Goal: Task Accomplishment & Management: Use online tool/utility

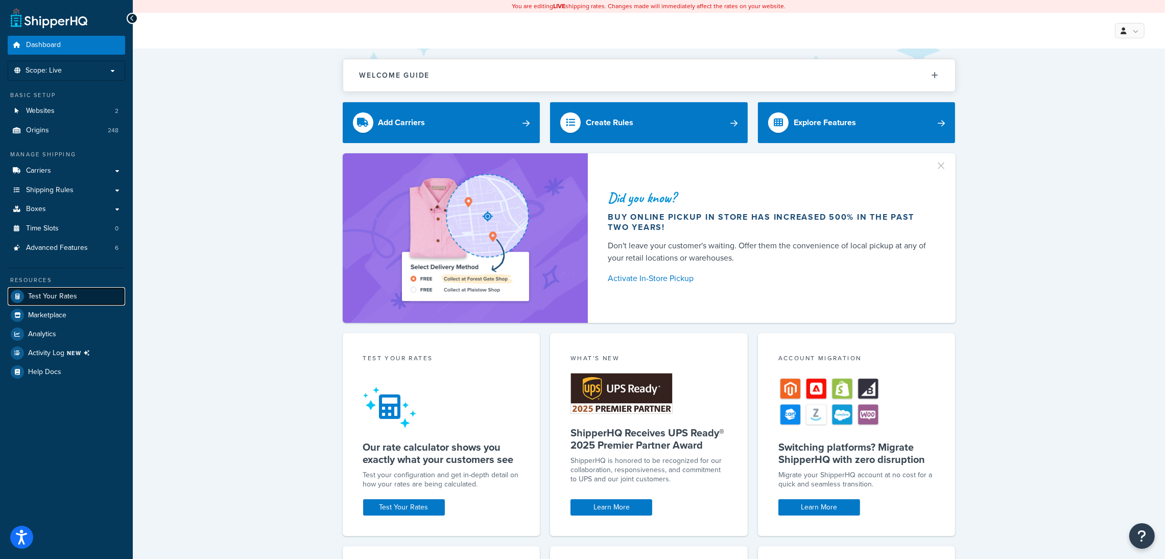
click at [96, 295] on link "Test Your Rates" at bounding box center [66, 296] width 117 height 18
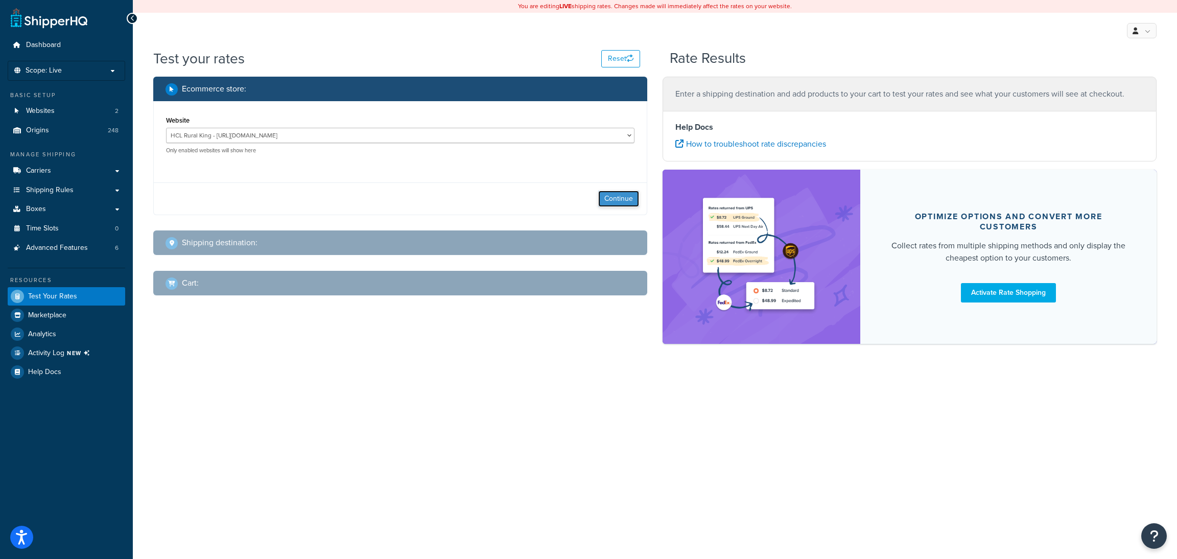
click at [624, 200] on button "Continue" at bounding box center [618, 199] width 41 height 16
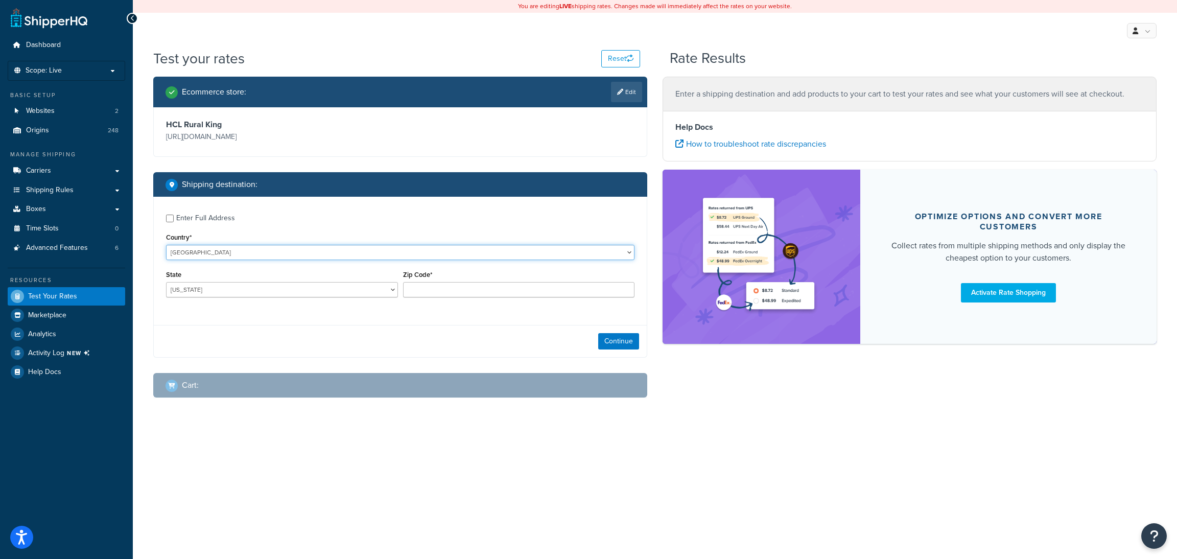
click at [295, 249] on select "[GEOGRAPHIC_DATA] [GEOGRAPHIC_DATA] [GEOGRAPHIC_DATA] [GEOGRAPHIC_DATA] [GEOGRA…" at bounding box center [400, 252] width 468 height 15
click at [166, 245] on select "[GEOGRAPHIC_DATA] [GEOGRAPHIC_DATA] [GEOGRAPHIC_DATA] [GEOGRAPHIC_DATA] [GEOGRA…" at bounding box center [400, 252] width 468 height 15
click at [366, 286] on select "[US_STATE] [US_STATE] [US_STATE] [US_STATE] [US_STATE] Armed Forces Americas Ar…" at bounding box center [282, 289] width 232 height 15
click at [465, 319] on div "Enter Full Address Country* [GEOGRAPHIC_DATA] [GEOGRAPHIC_DATA] [GEOGRAPHIC_DAT…" at bounding box center [400, 277] width 494 height 161
click at [335, 283] on select "[US_STATE] [US_STATE] [US_STATE] [US_STATE] [US_STATE] Armed Forces Americas Ar…" at bounding box center [282, 289] width 232 height 15
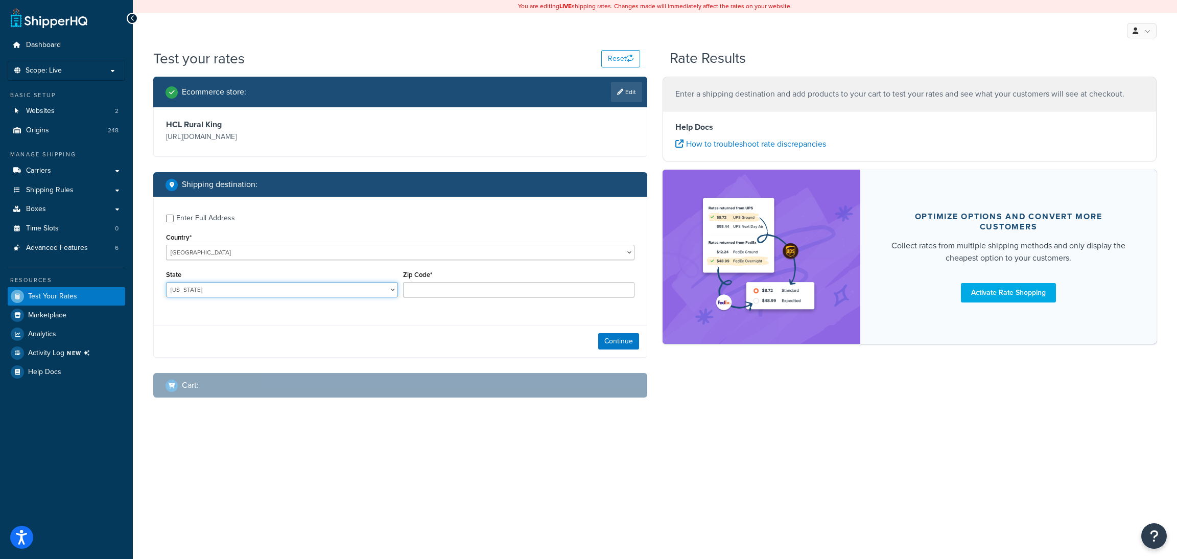
click at [166, 282] on select "[US_STATE] [US_STATE] [US_STATE] [US_STATE] [US_STATE] Armed Forces Americas Ar…" at bounding box center [282, 289] width 232 height 15
click at [343, 289] on select "[US_STATE] [US_STATE] [US_STATE] [US_STATE] [US_STATE] Armed Forces Americas Ar…" at bounding box center [282, 289] width 232 height 15
select select "OH"
click at [166, 282] on select "[US_STATE] [US_STATE] [US_STATE] [US_STATE] [US_STATE] Armed Forces Americas Ar…" at bounding box center [282, 289] width 232 height 15
click at [486, 288] on input "Zip Code*" at bounding box center [519, 289] width 232 height 15
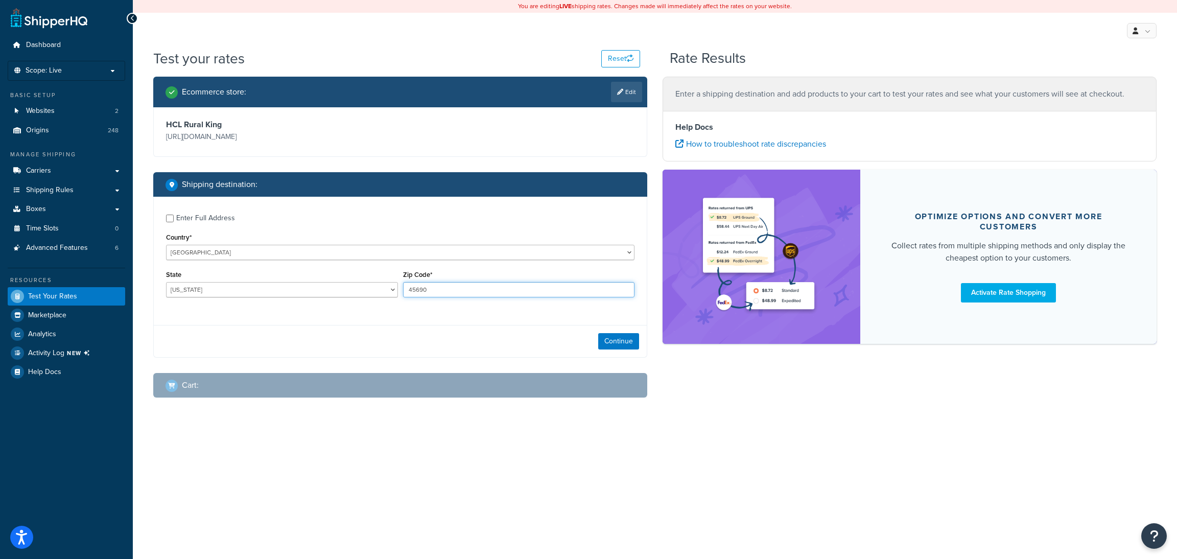
type input "45690"
click at [209, 246] on select "[GEOGRAPHIC_DATA] [GEOGRAPHIC_DATA] [GEOGRAPHIC_DATA] [GEOGRAPHIC_DATA] [GEOGRA…" at bounding box center [400, 252] width 468 height 15
click at [176, 220] on div "Enter Full Address" at bounding box center [205, 218] width 59 height 14
click at [174, 220] on input "Enter Full Address" at bounding box center [170, 219] width 8 height 8
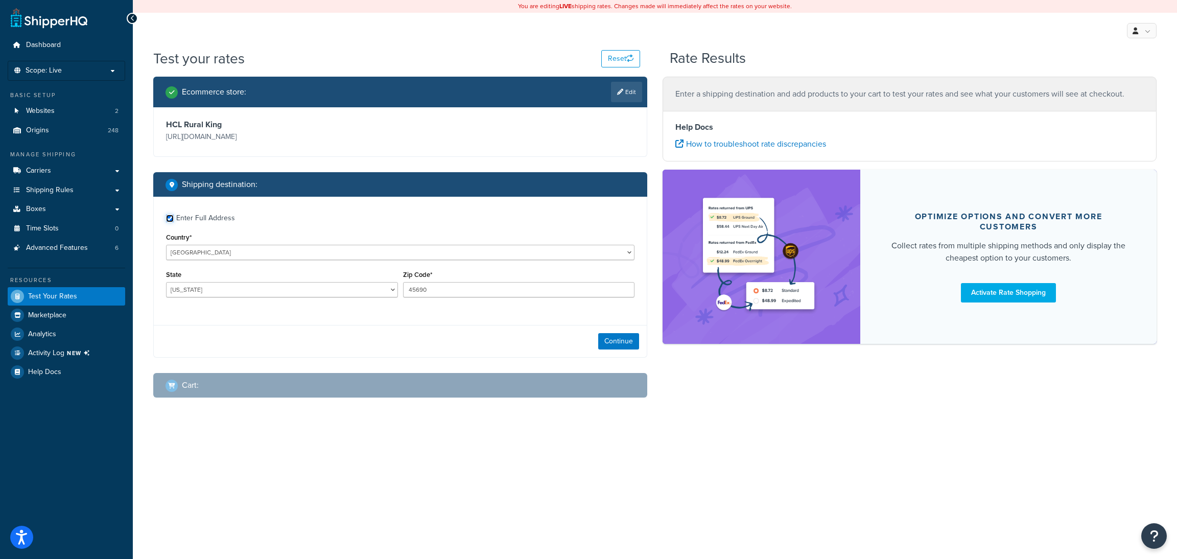
checkbox input "true"
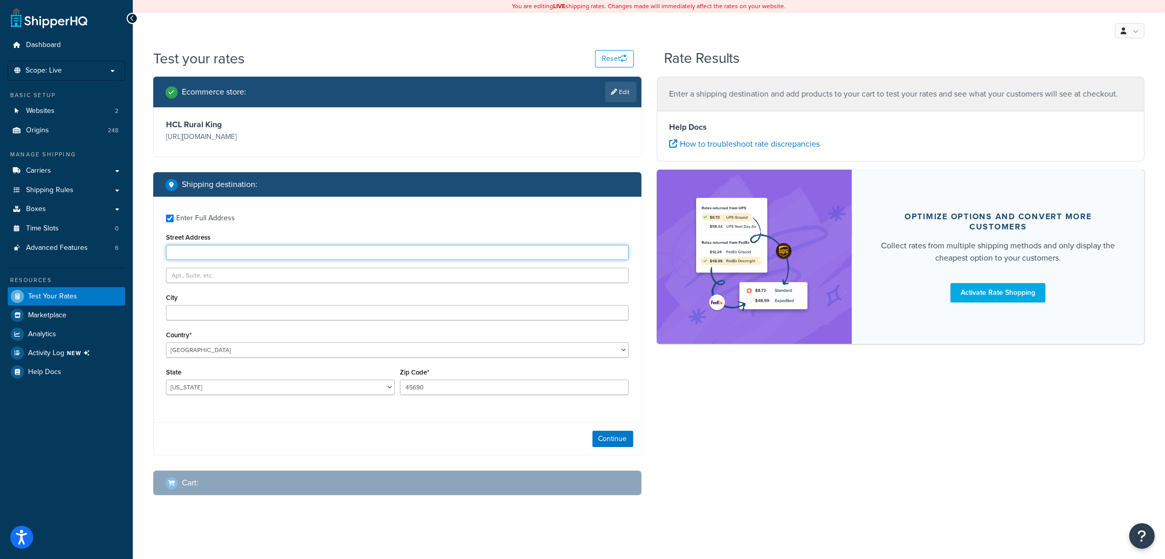
click at [340, 245] on input "Street Address" at bounding box center [397, 252] width 463 height 15
click at [345, 243] on div "Street Address" at bounding box center [397, 245] width 463 height 30
click at [277, 253] on input "Street Address" at bounding box center [397, 252] width 463 height 15
type input "[STREET_ADDRESS][PERSON_NAME]"
click at [266, 318] on input "City" at bounding box center [397, 312] width 463 height 15
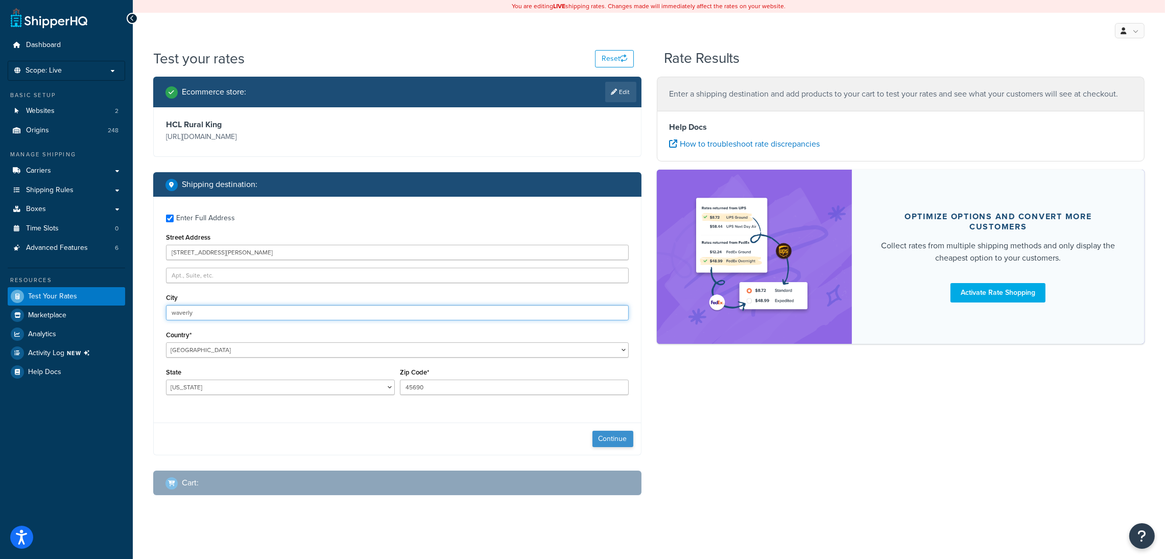
type input "waverly"
click at [626, 442] on button "Continue" at bounding box center [613, 439] width 41 height 16
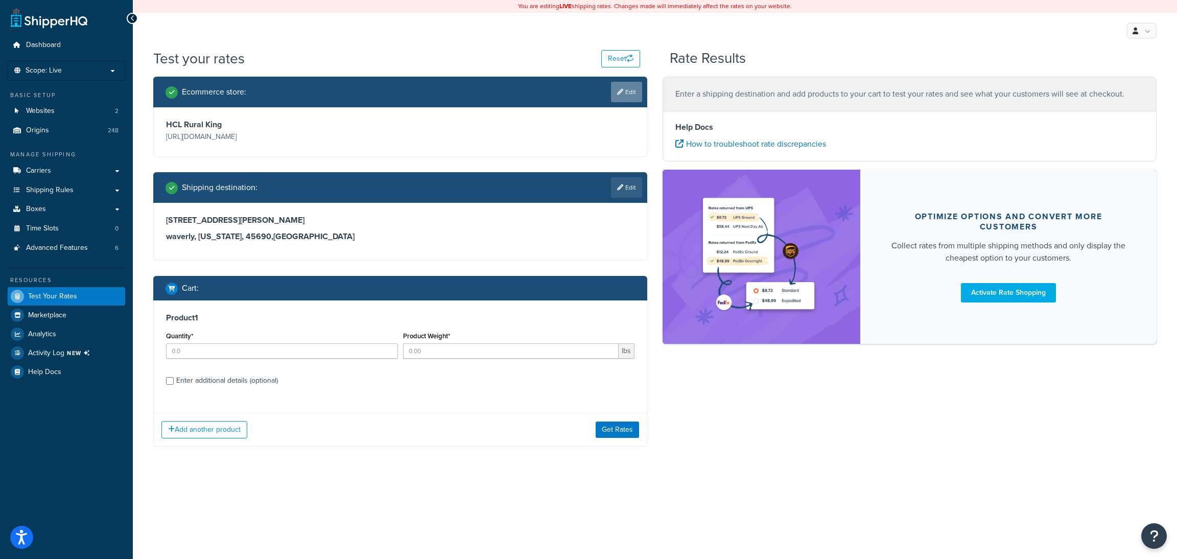
click at [620, 90] on icon at bounding box center [620, 92] width 6 height 6
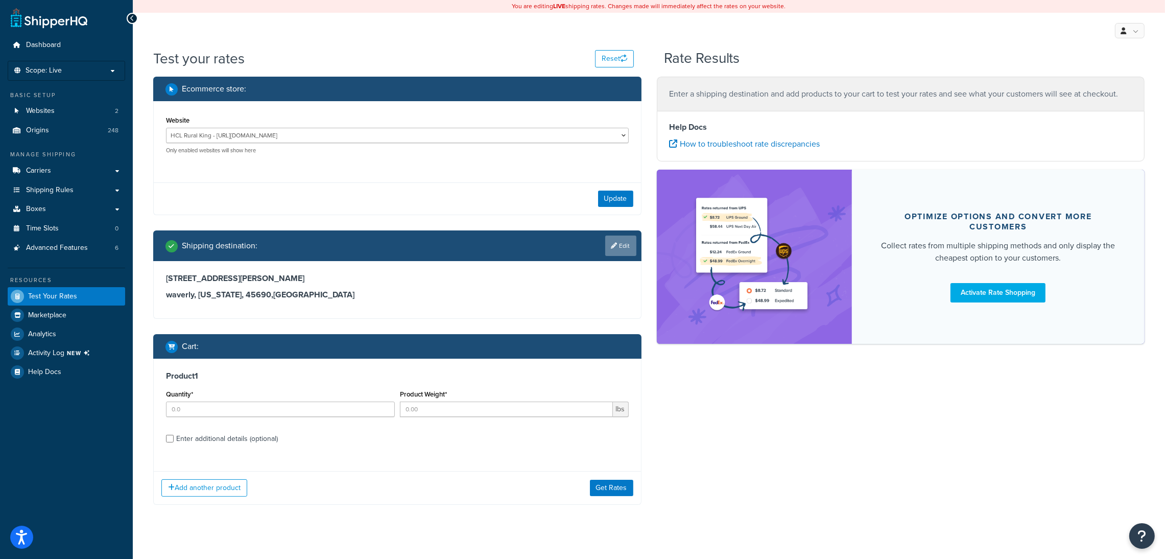
click at [625, 243] on link "Edit" at bounding box center [620, 245] width 31 height 20
select select "OH"
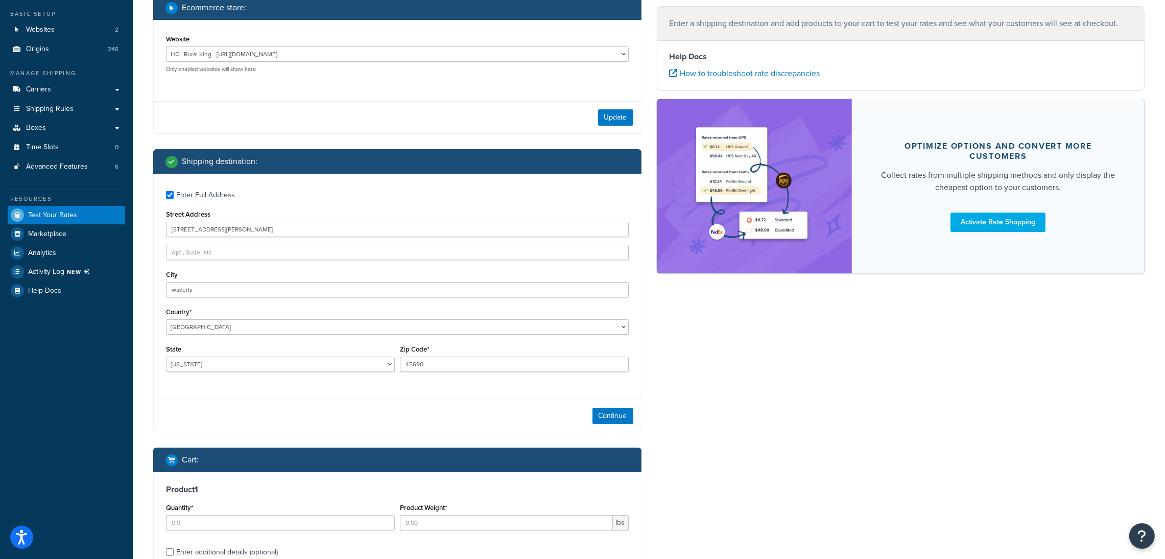
scroll to position [207, 0]
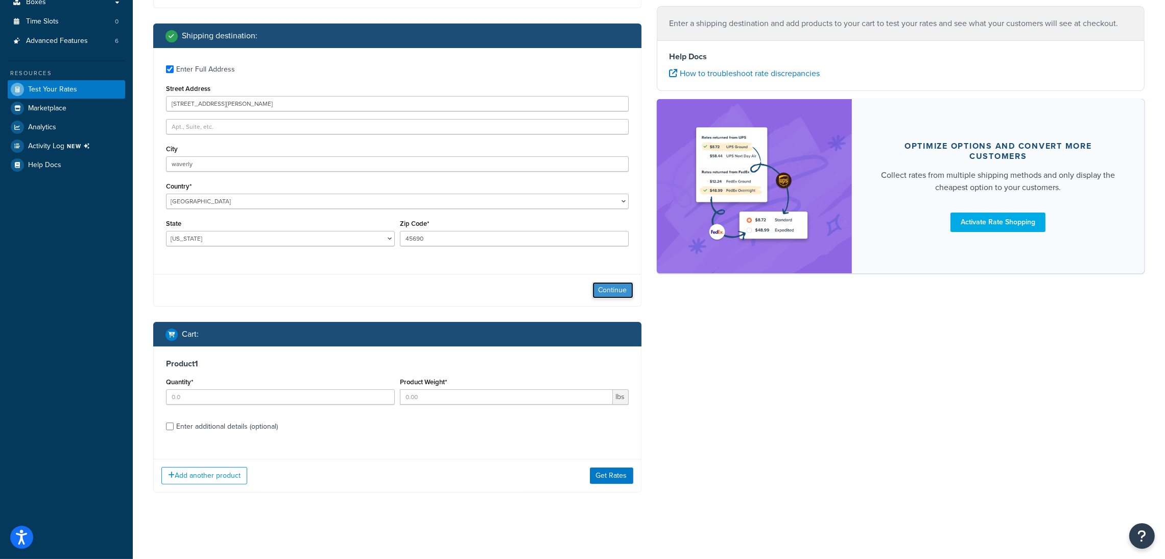
click at [632, 288] on button "Continue" at bounding box center [613, 290] width 41 height 16
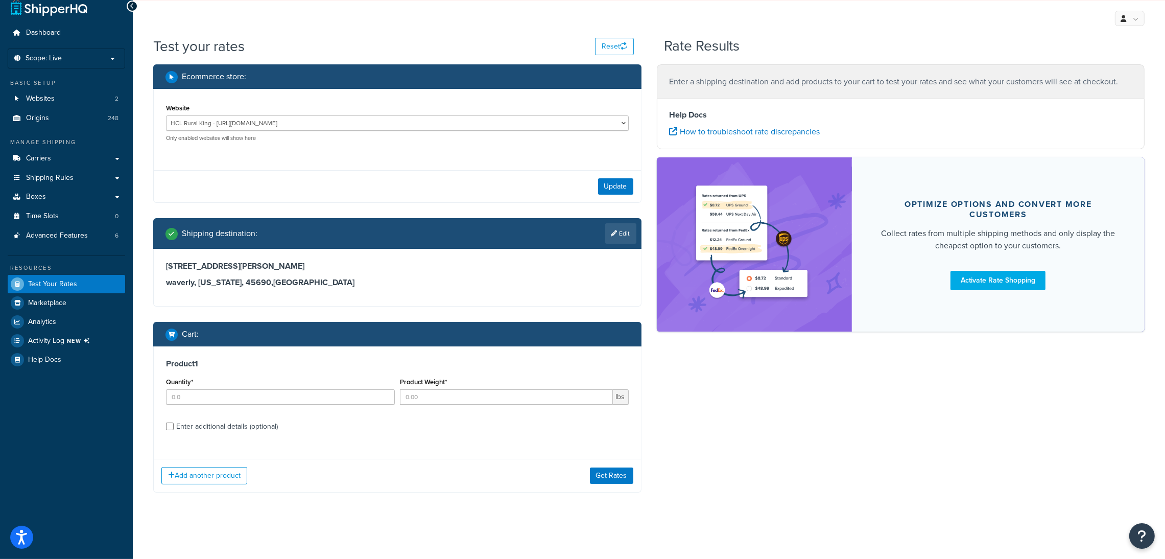
scroll to position [12, 0]
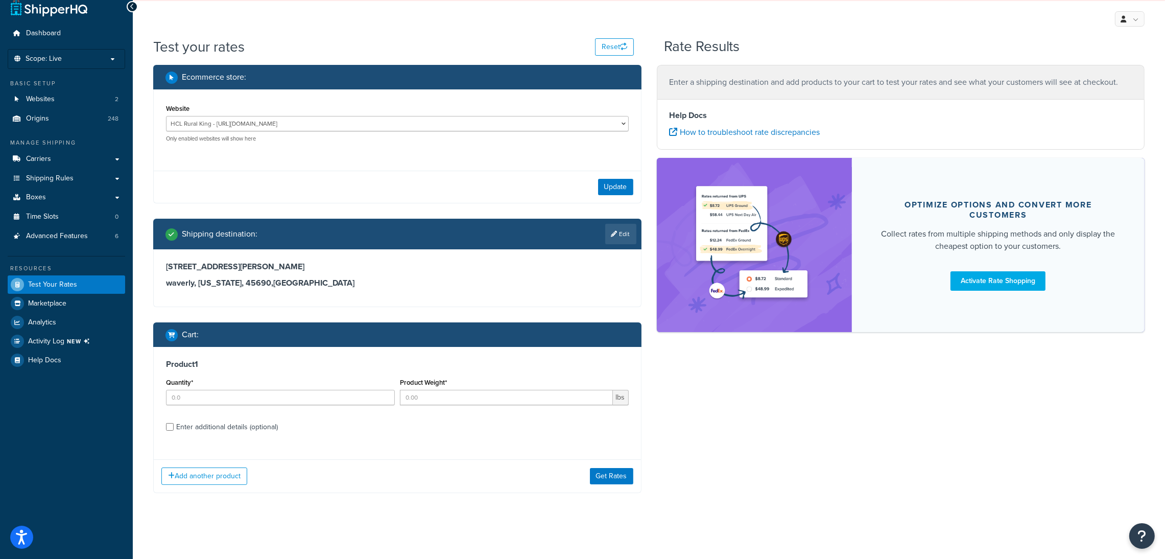
click at [192, 422] on div "Enter additional details (optional)" at bounding box center [227, 427] width 102 height 14
click at [174, 423] on input "Enter additional details (optional)" at bounding box center [170, 427] width 8 height 8
checkbox input "true"
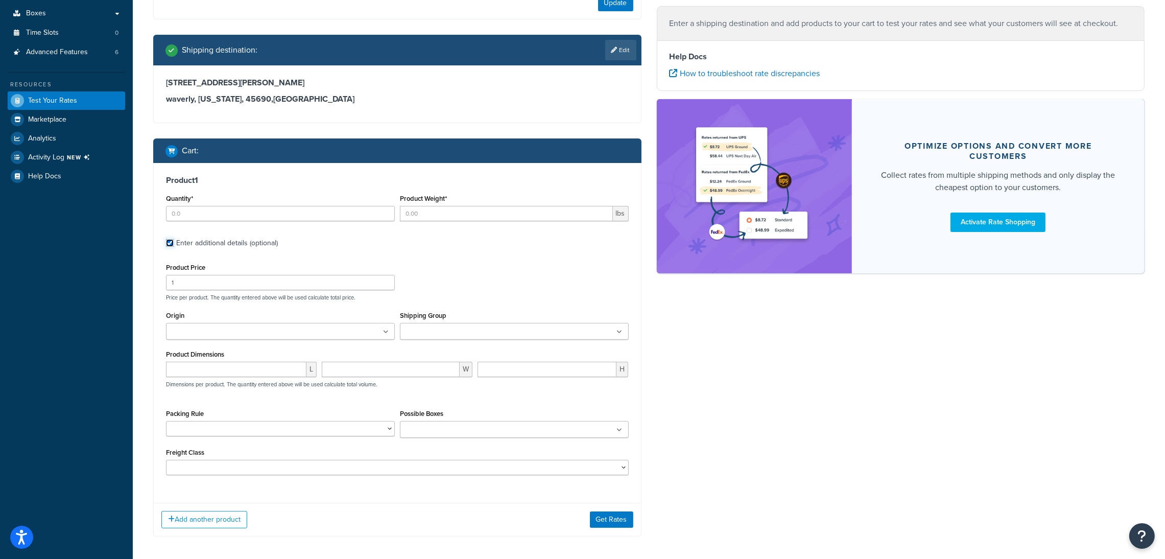
scroll to position [201, 0]
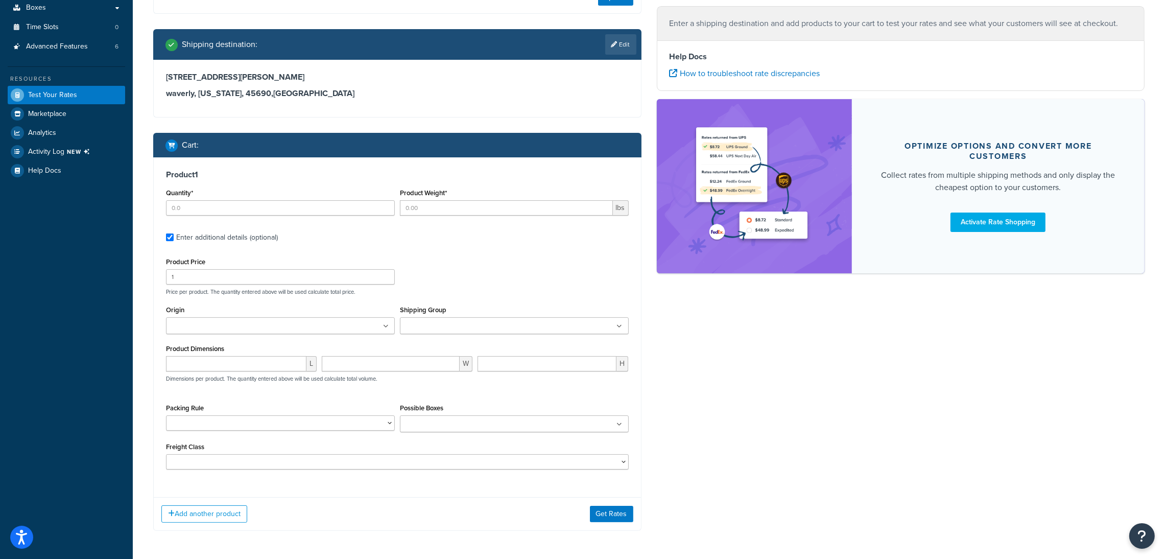
click at [232, 317] on ul at bounding box center [280, 325] width 229 height 17
type input "waver"
click at [440, 211] on input "Product Weight*" at bounding box center [506, 207] width 213 height 15
type input "1"
click at [195, 377] on p "Dimensions per product. The quantity entered above will be used calculate total…" at bounding box center [270, 380] width 214 height 7
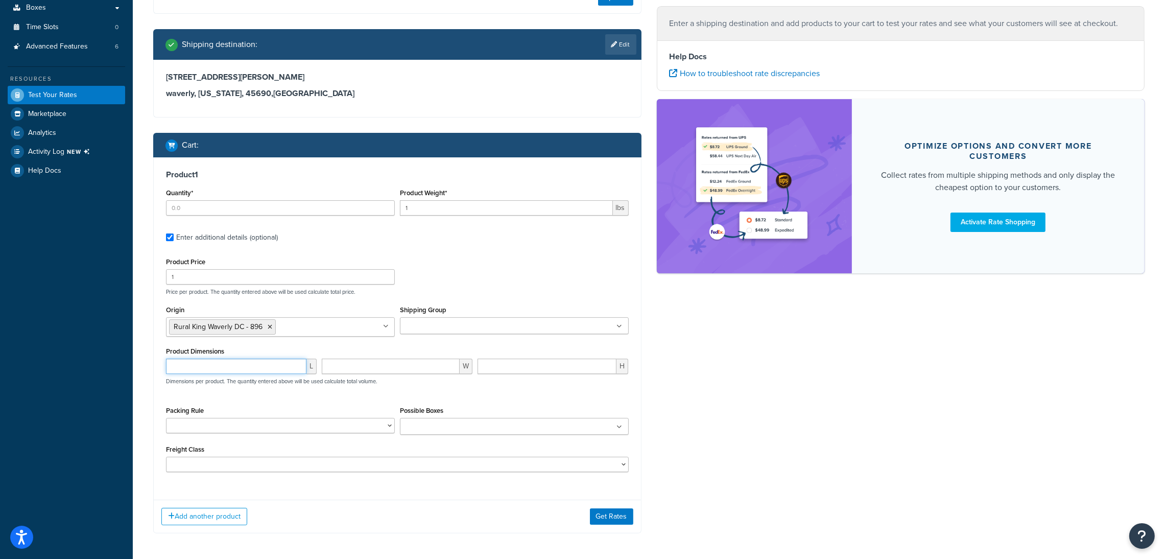
click at [204, 369] on input "number" at bounding box center [236, 366] width 140 height 15
type input "1"
click at [619, 522] on button "Get Rates" at bounding box center [611, 516] width 43 height 16
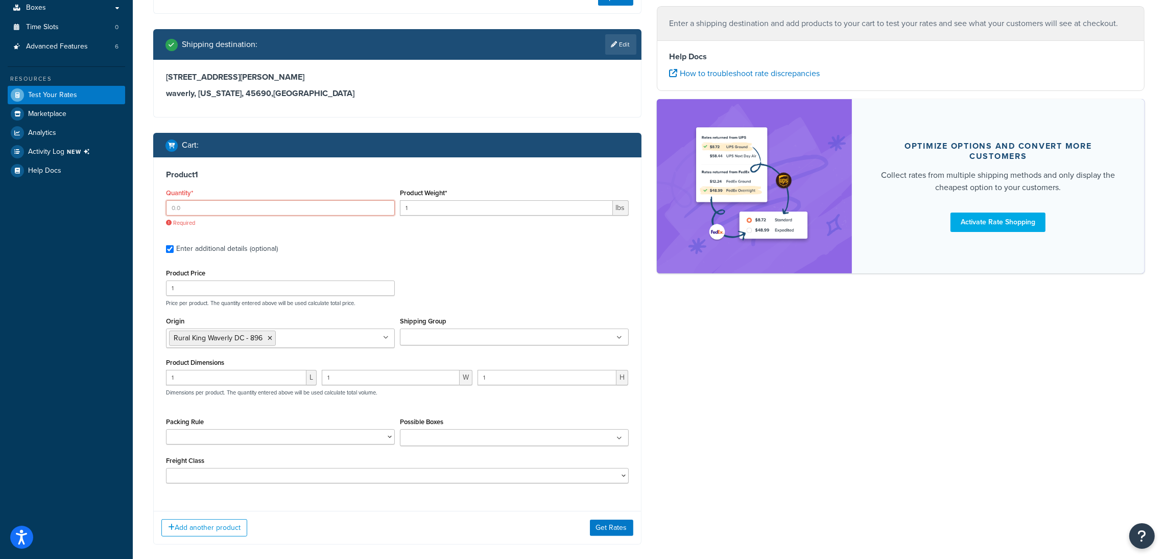
click at [228, 202] on input "Quantity*" at bounding box center [280, 207] width 229 height 15
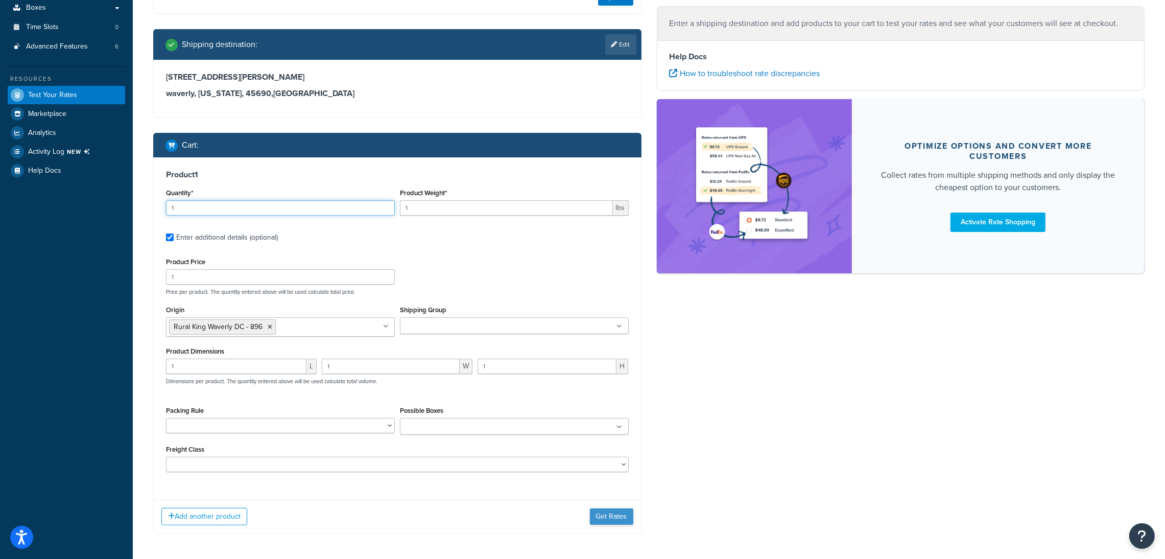
type input "1"
click at [611, 508] on button "Get Rates" at bounding box center [611, 516] width 43 height 16
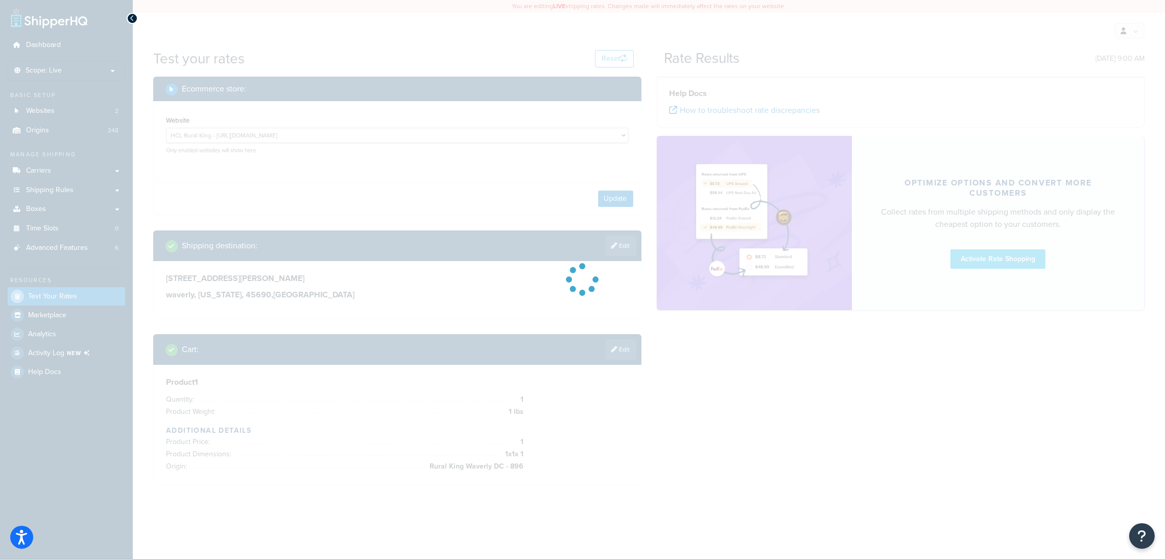
scroll to position [0, 0]
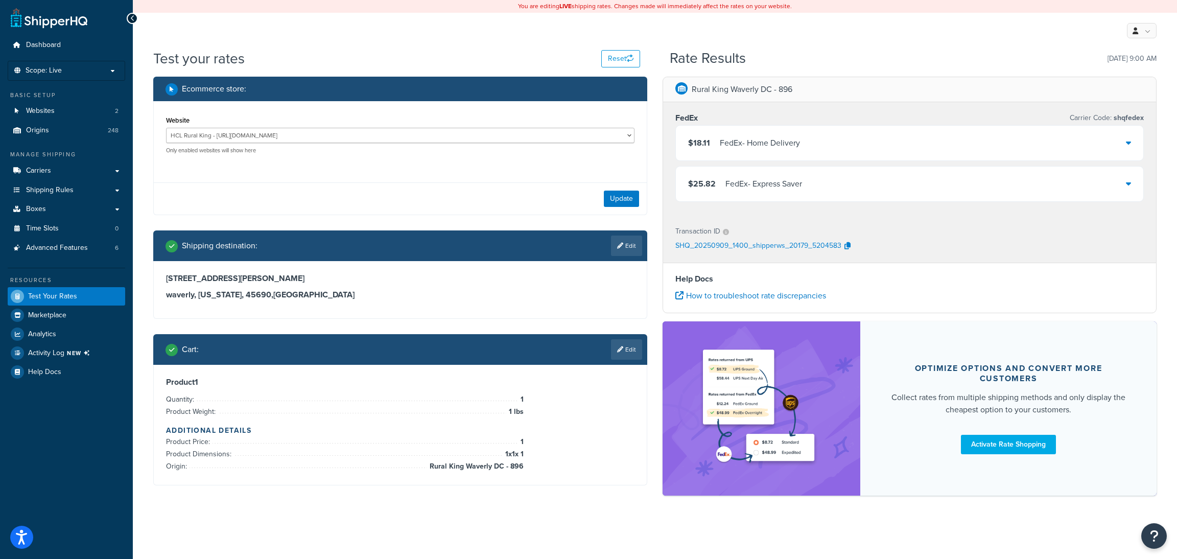
click at [803, 147] on div "$18.11 FedEx - Home Delivery" at bounding box center [909, 143] width 467 height 35
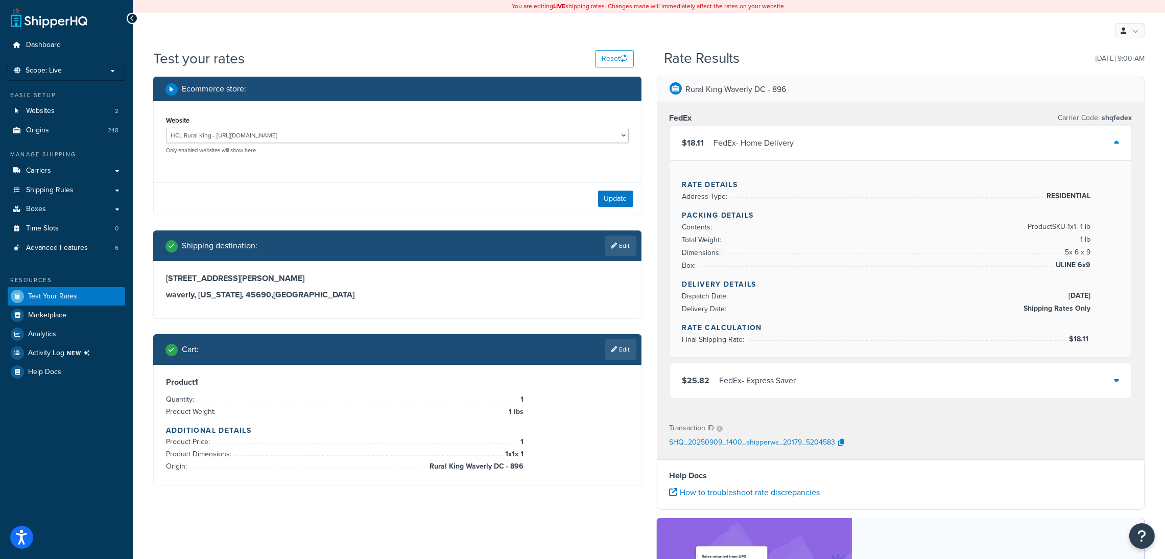
click at [803, 147] on div "$18.11 FedEx - Home Delivery" at bounding box center [901, 143] width 462 height 35
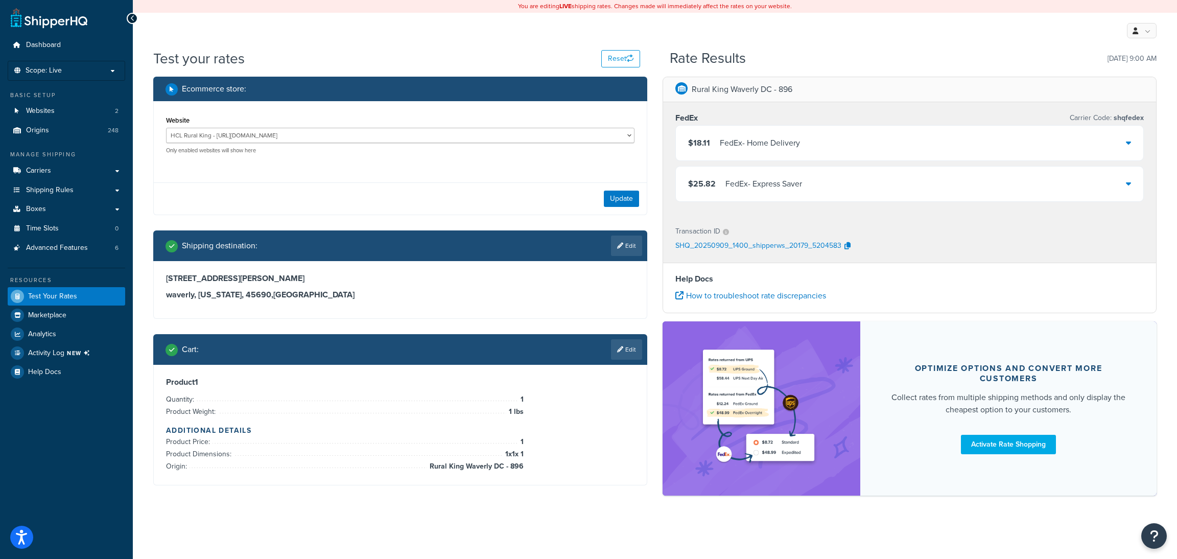
click at [872, 151] on div "$18.11 FedEx - Home Delivery" at bounding box center [909, 143] width 467 height 35
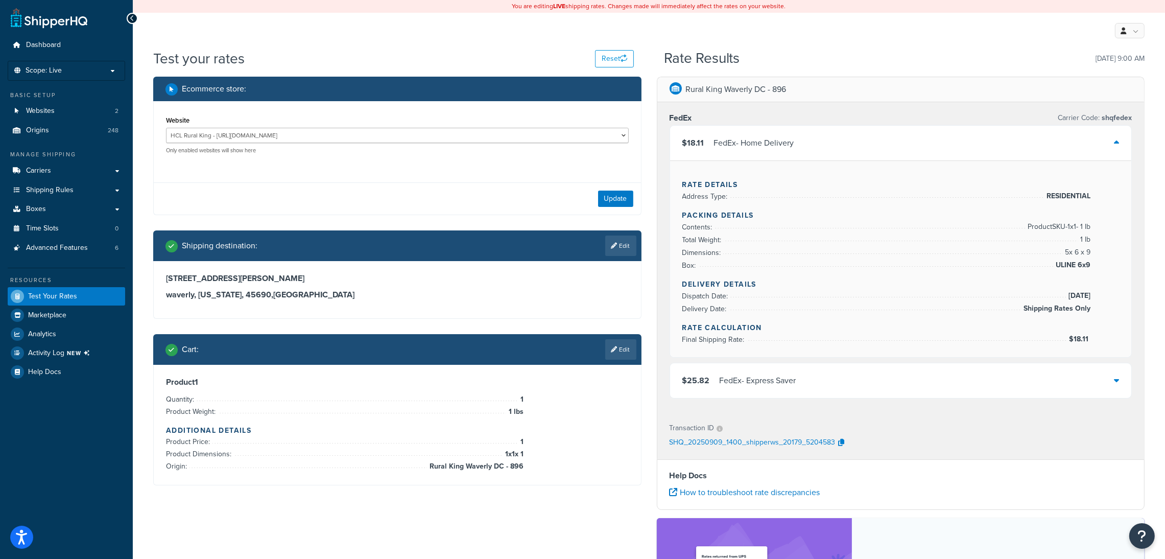
click at [872, 151] on div "$18.11 FedEx - Home Delivery" at bounding box center [901, 143] width 462 height 35
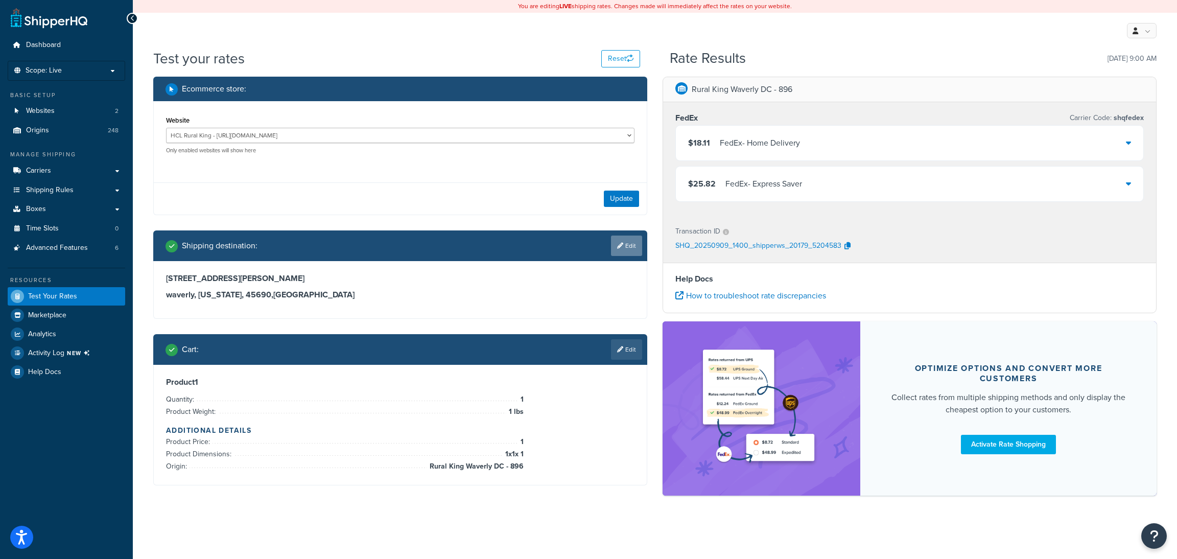
click at [619, 246] on icon at bounding box center [620, 246] width 6 height 6
select select "OH"
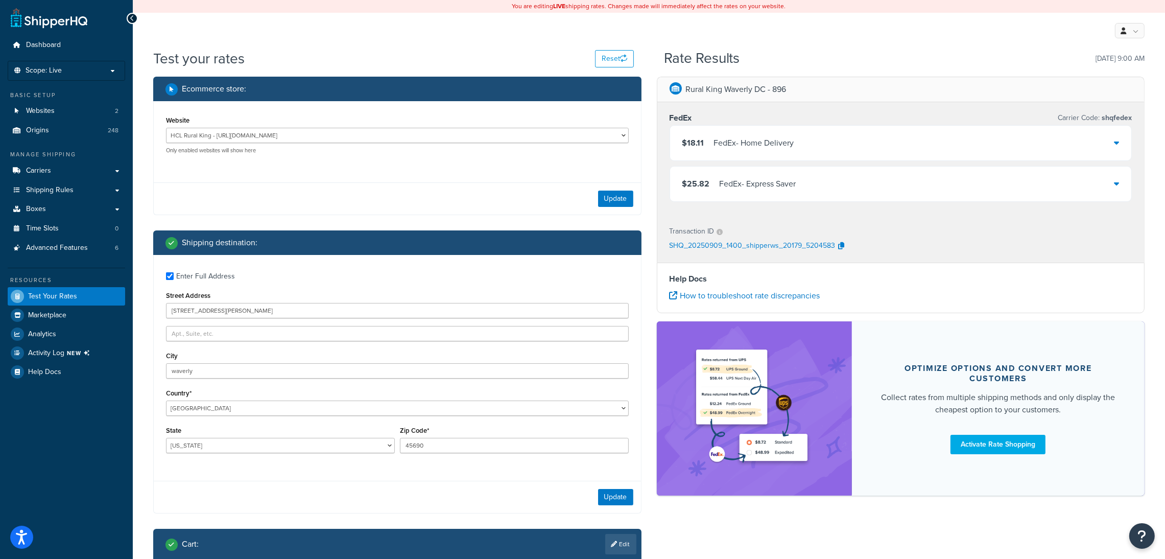
click at [849, 139] on div "$18.11 FedEx - Home Delivery" at bounding box center [901, 143] width 462 height 35
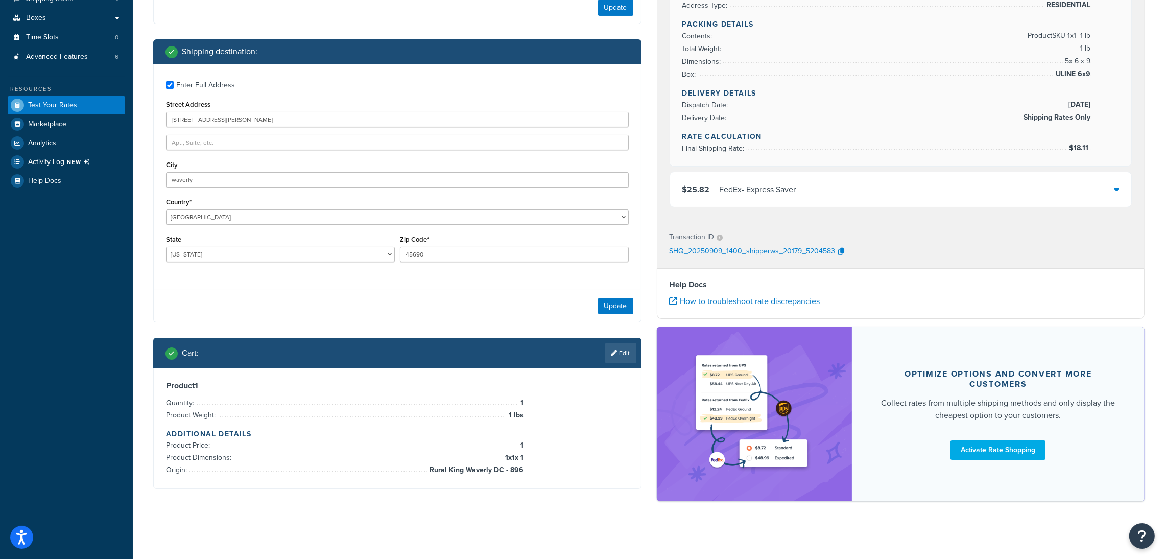
scroll to position [191, 0]
click at [263, 175] on input "waverly" at bounding box center [397, 180] width 463 height 15
type input "chilli"
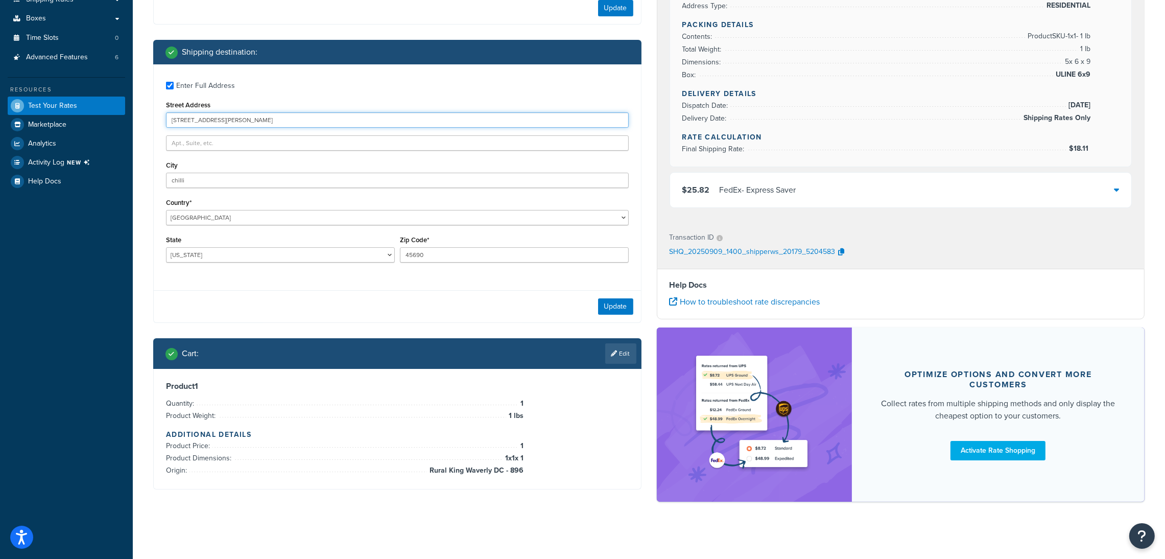
click at [411, 114] on input "[STREET_ADDRESS][PERSON_NAME]" at bounding box center [397, 119] width 463 height 15
type input "[STREET_ADDRESS][PERSON_NAME]"
paste input "Chillicothe"
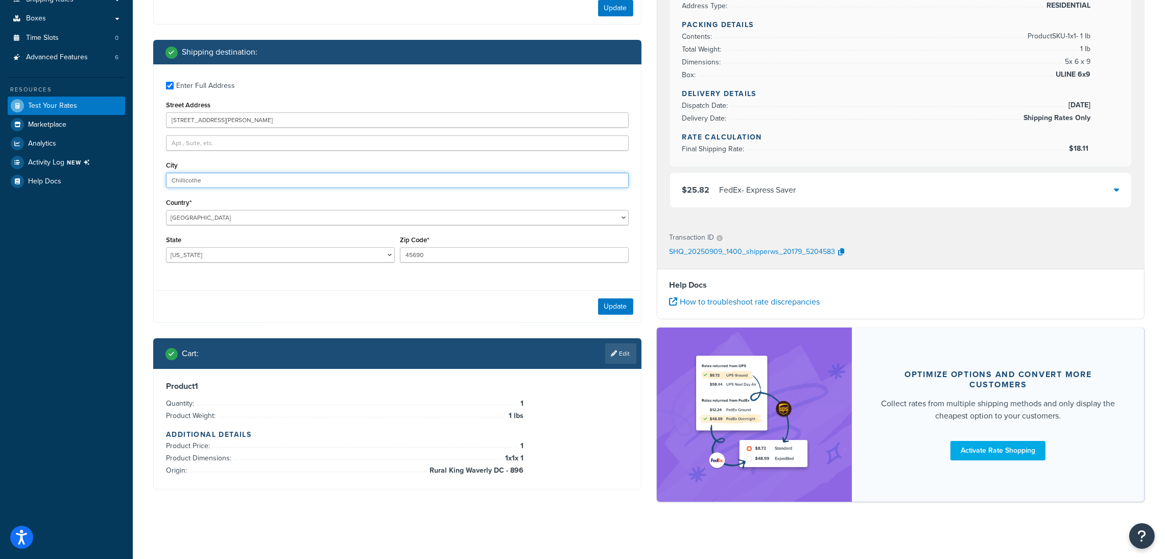
type input "Chillicothe"
click at [478, 255] on input "45690" at bounding box center [514, 254] width 229 height 15
type input "45601"
click at [612, 313] on button "Update" at bounding box center [615, 306] width 35 height 16
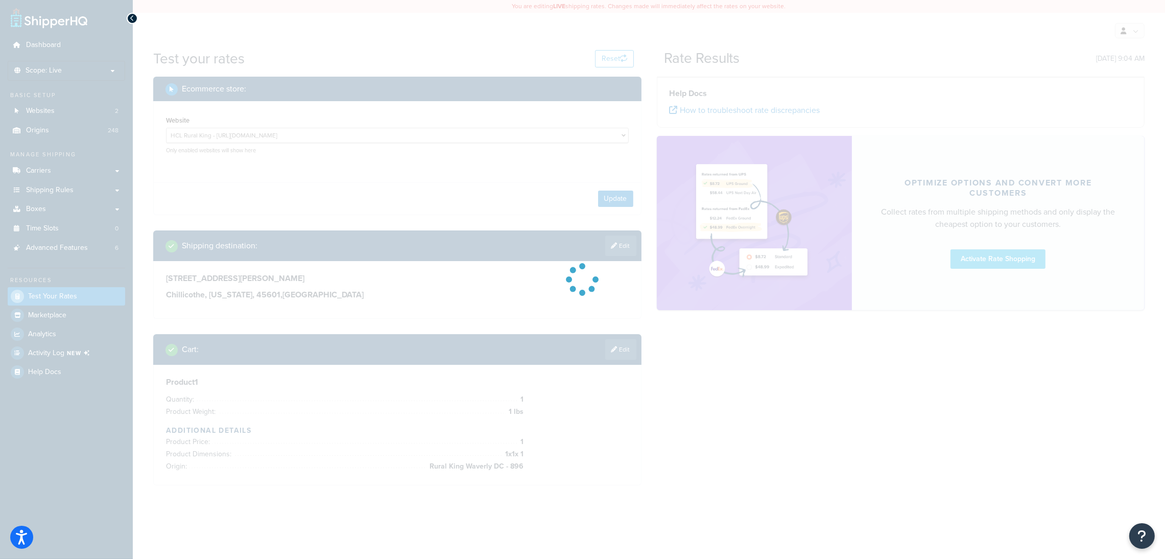
scroll to position [0, 0]
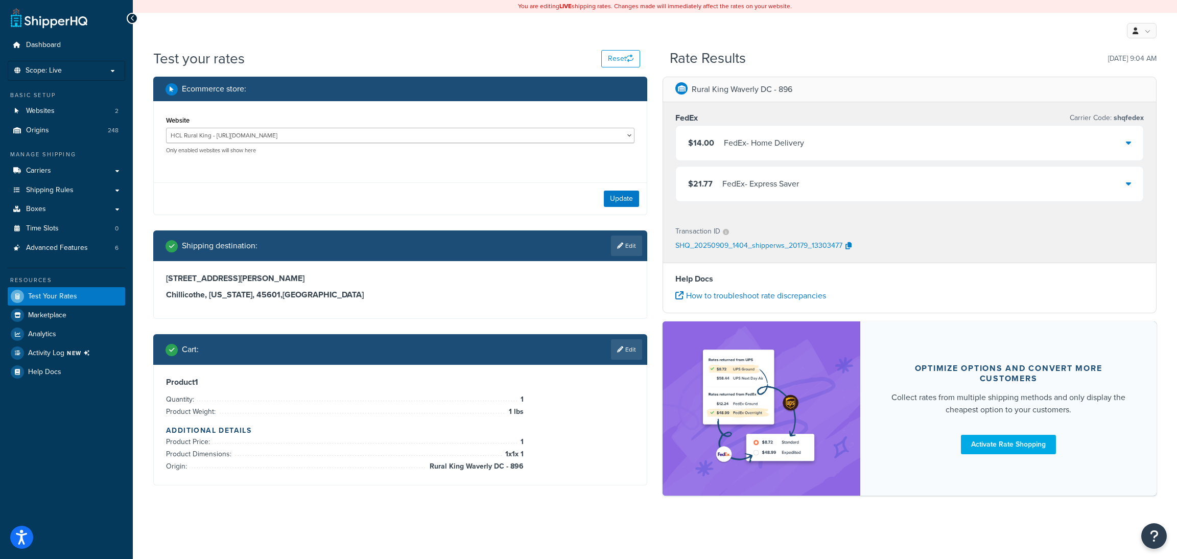
click at [1044, 139] on div "$14.00 FedEx - Home Delivery" at bounding box center [909, 143] width 467 height 35
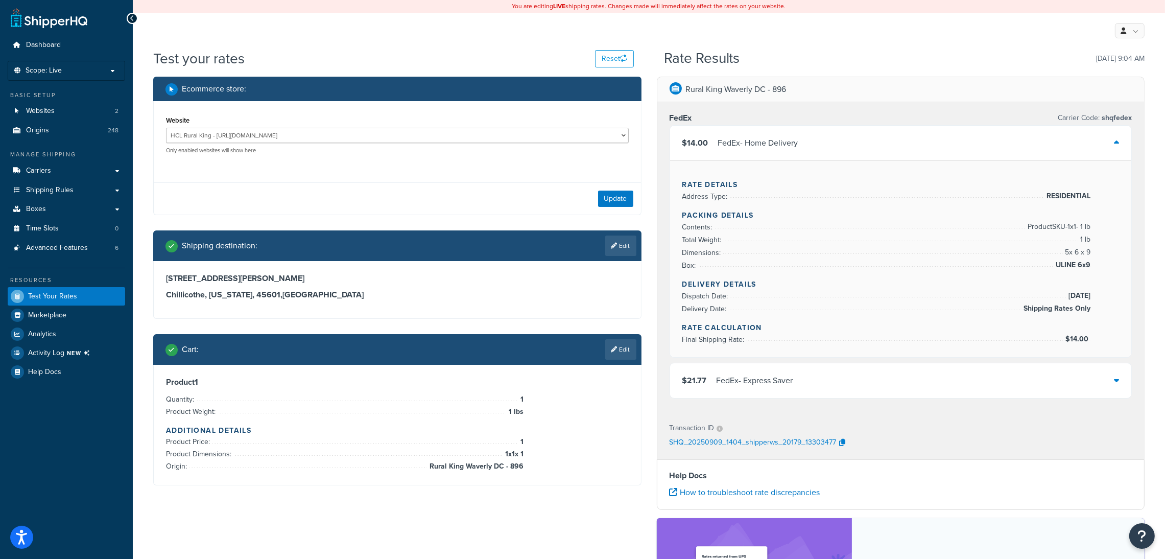
click at [258, 509] on div "Ecommerce store : Website HCL Rural King - [URL][DOMAIN_NAME] Rural King - [URL…" at bounding box center [649, 390] width 1007 height 626
click at [620, 356] on link "Edit" at bounding box center [620, 349] width 31 height 20
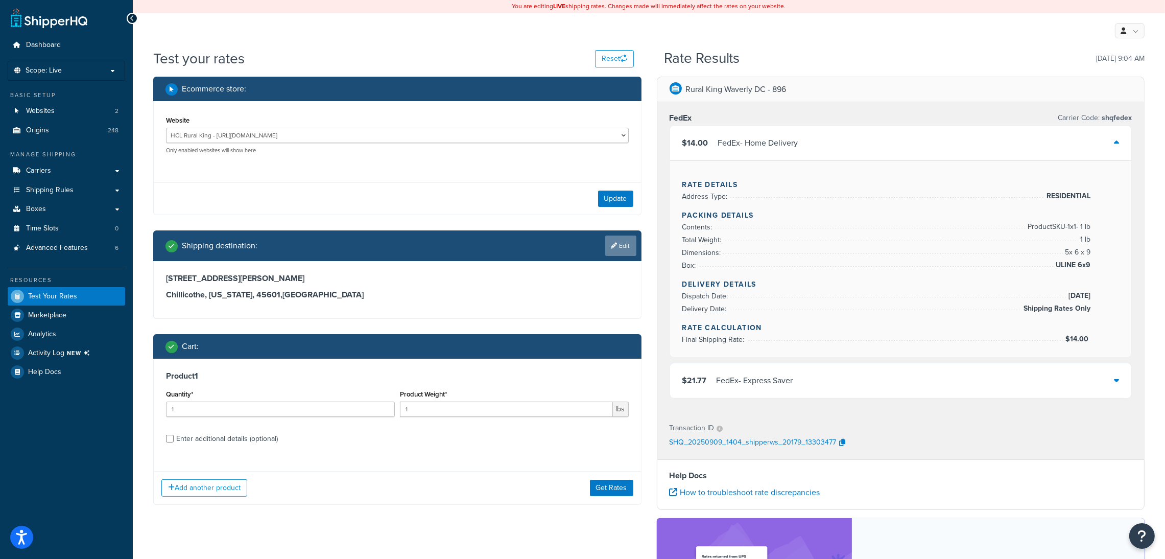
click at [626, 249] on link "Edit" at bounding box center [620, 245] width 31 height 20
select select "OH"
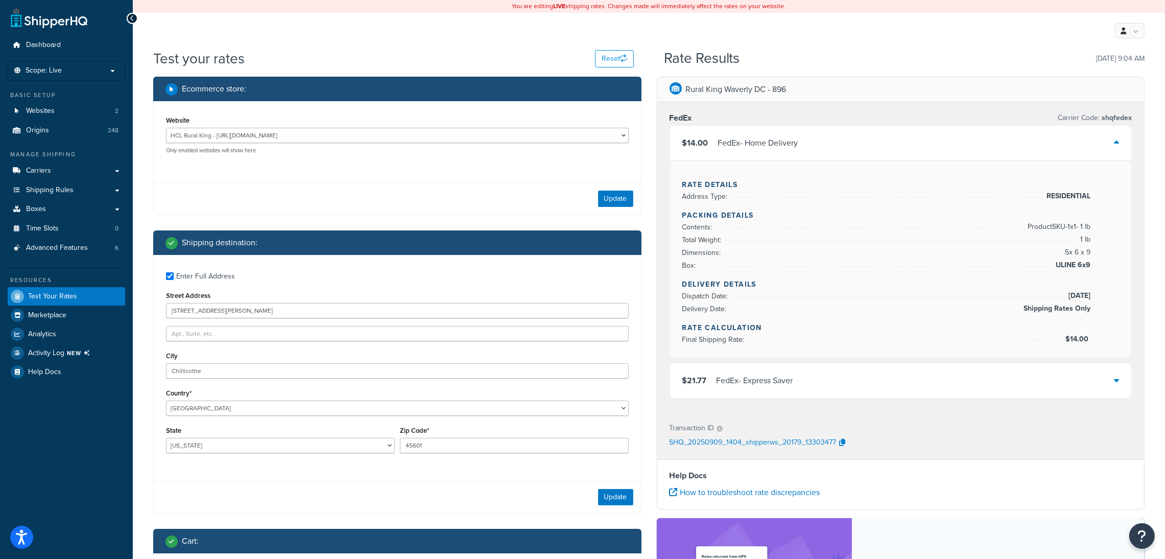
scroll to position [207, 0]
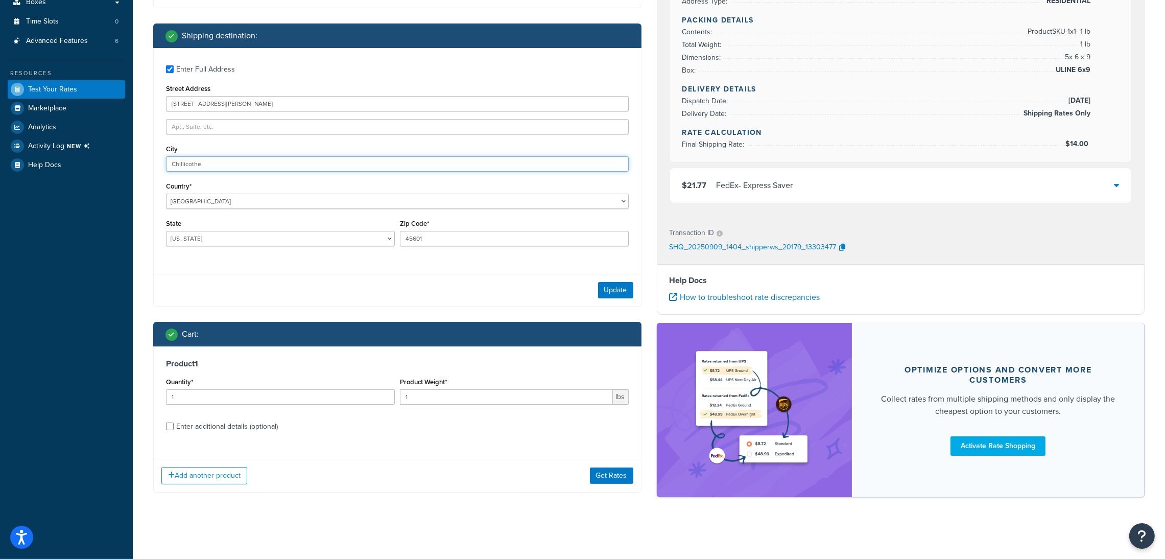
click at [292, 159] on input "Chillicothe" at bounding box center [397, 163] width 463 height 15
type input "waverly"
click at [445, 240] on input "45601" at bounding box center [514, 238] width 229 height 15
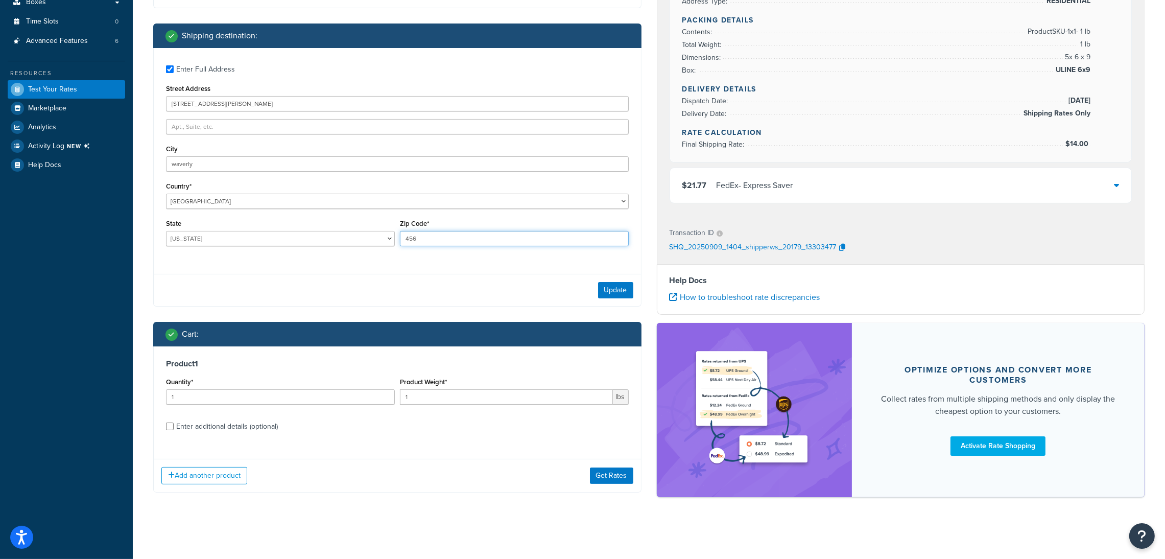
type input "45690"
click at [256, 97] on input "[STREET_ADDRESS][PERSON_NAME]" at bounding box center [397, 103] width 463 height 15
type input "[STREET_ADDRESS][PERSON_NAME]"
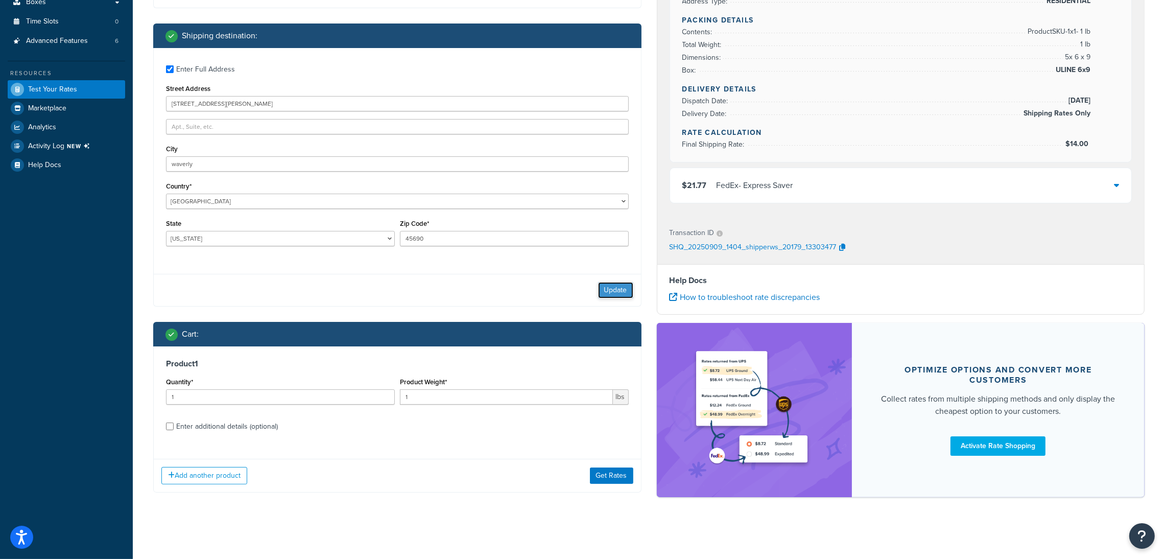
click at [606, 285] on button "Update" at bounding box center [615, 290] width 35 height 16
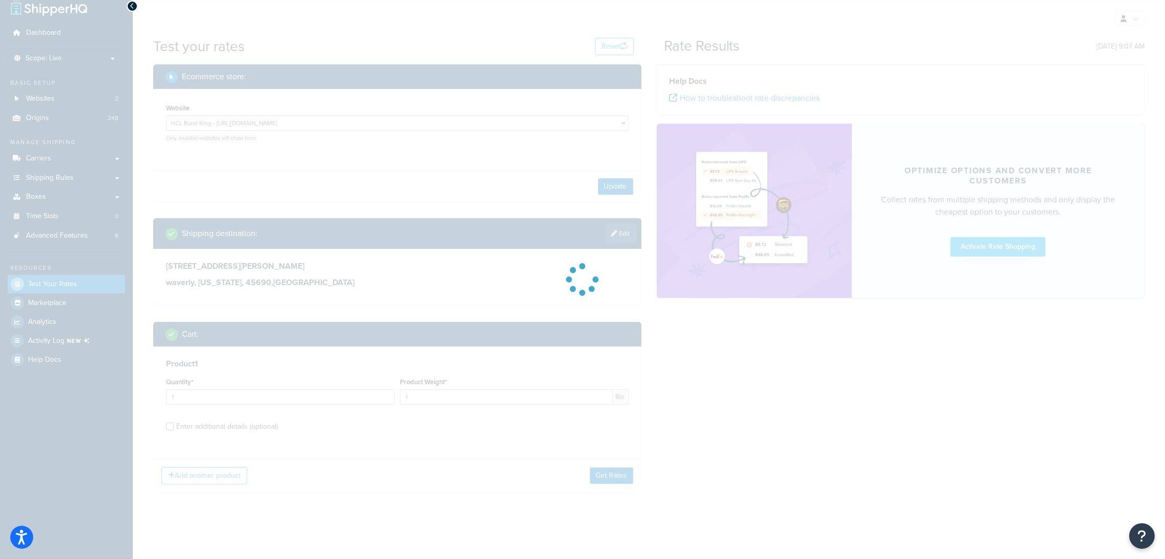
scroll to position [12, 0]
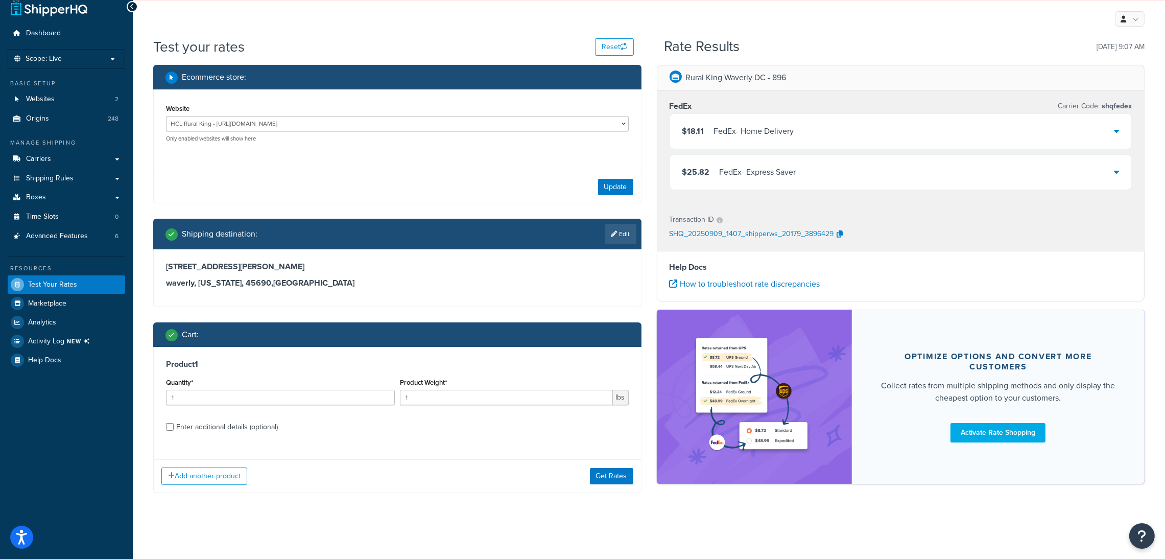
click at [176, 430] on div "Enter additional details (optional)" at bounding box center [227, 427] width 102 height 14
click at [174, 430] on input "Enter additional details (optional)" at bounding box center [170, 427] width 8 height 8
checkbox input "true"
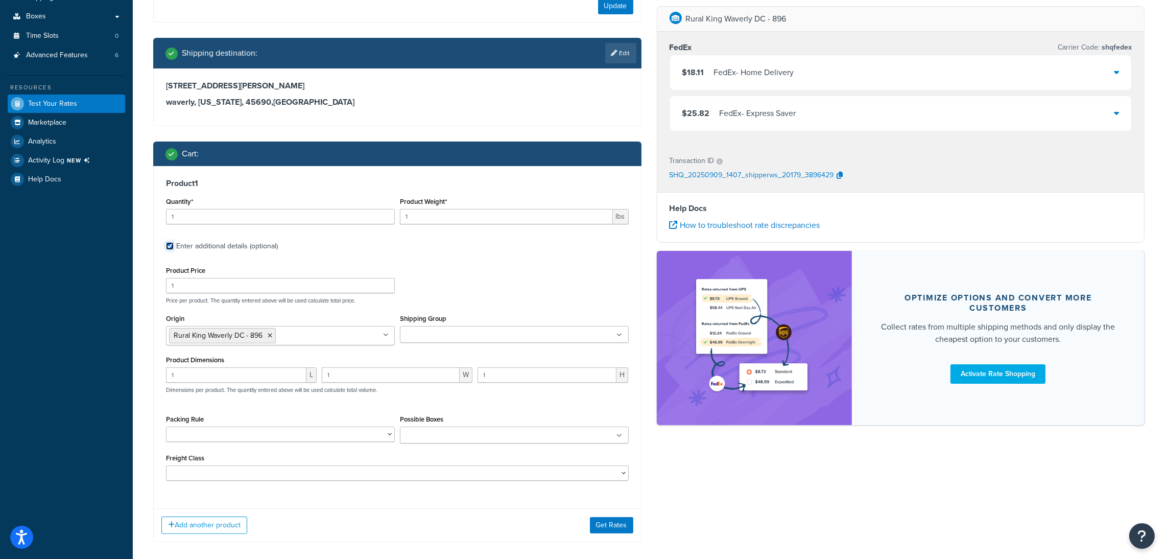
scroll to position [191, 0]
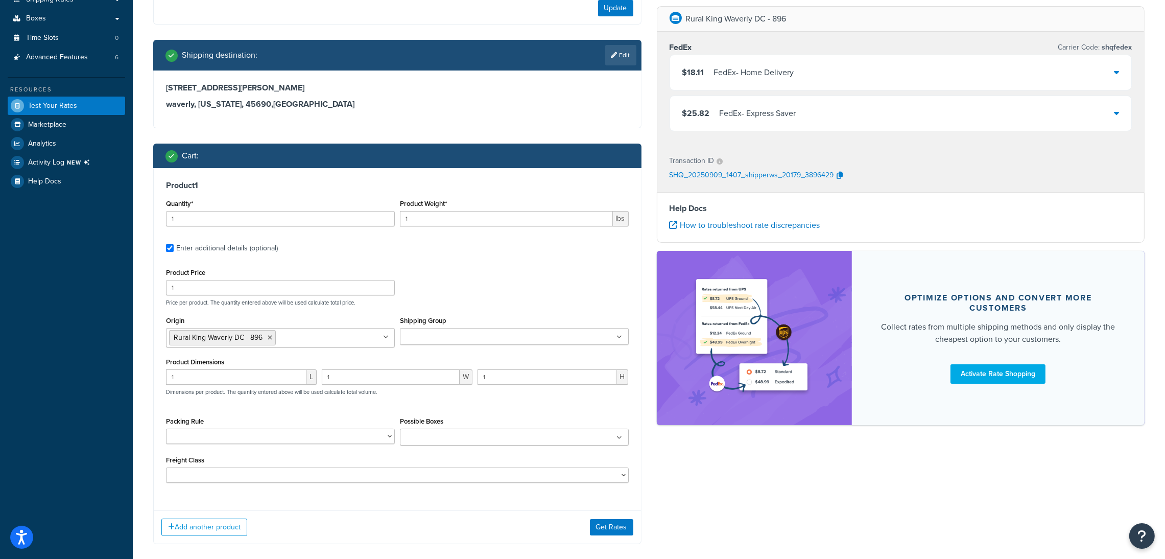
drag, startPoint x: 476, startPoint y: 450, endPoint x: 363, endPoint y: 133, distance: 336.5
click at [363, 133] on div "Ecommerce store : Website HCL Rural King - [URL][DOMAIN_NAME] Rural King - [URL…" at bounding box center [398, 222] width 504 height 673
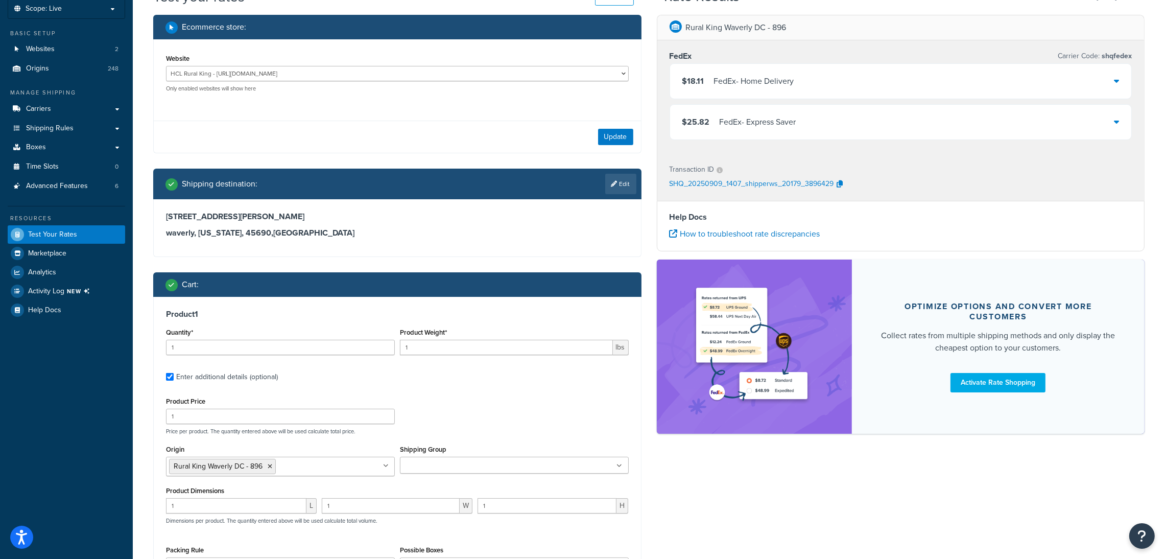
scroll to position [61, 0]
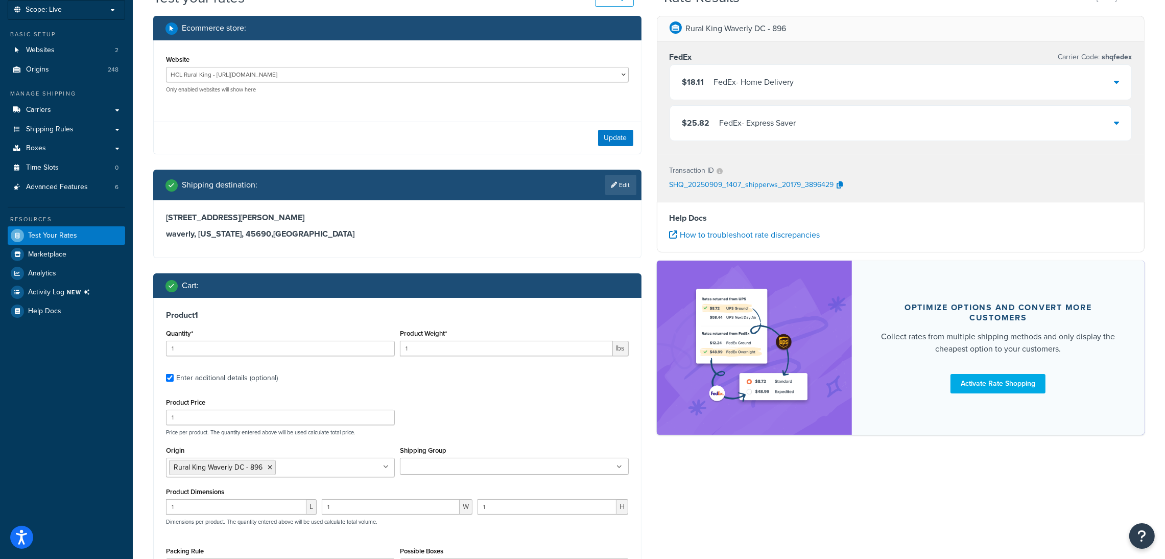
click at [744, 77] on div "FedEx - Home Delivery" at bounding box center [754, 82] width 80 height 14
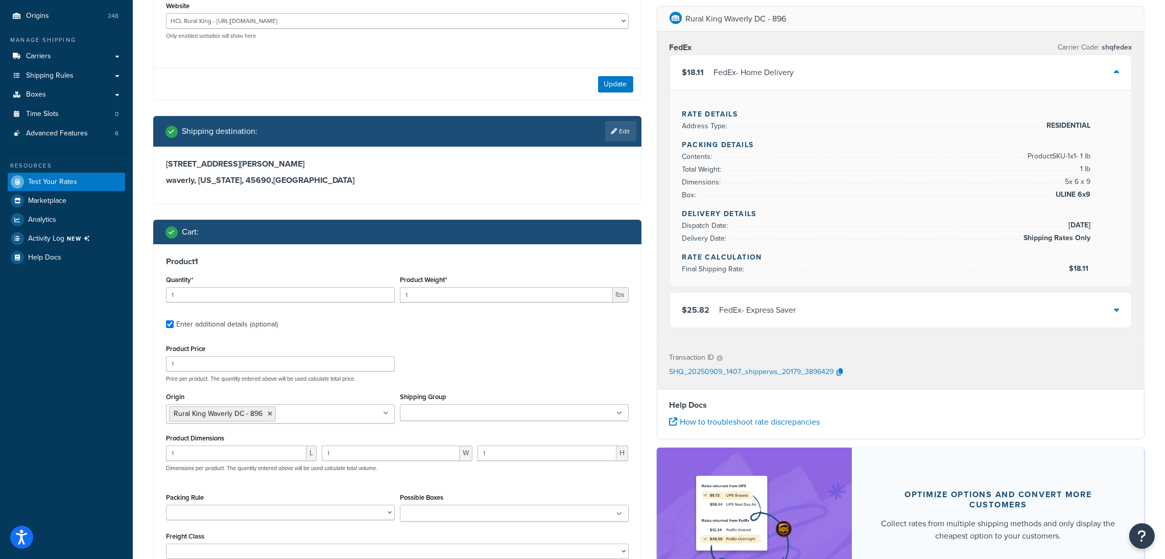
scroll to position [114, 0]
click at [7, 366] on div "Dashboard Scope: Live Basic Setup Websites 2 Origins 248 Manage Shipping Carrie…" at bounding box center [66, 286] width 133 height 801
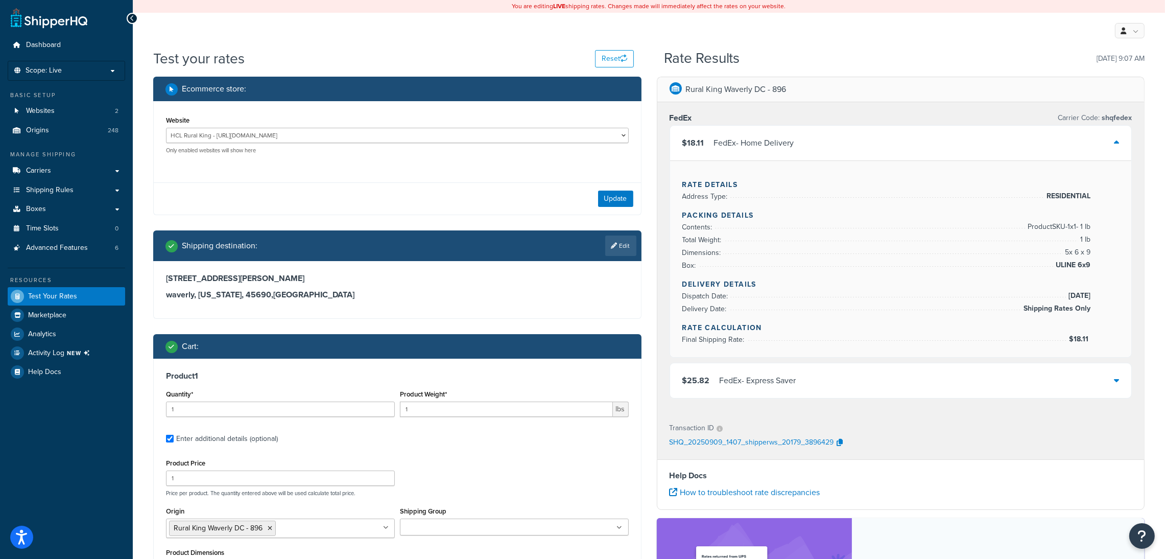
scroll to position [0, 0]
